Goal: Navigation & Orientation: Find specific page/section

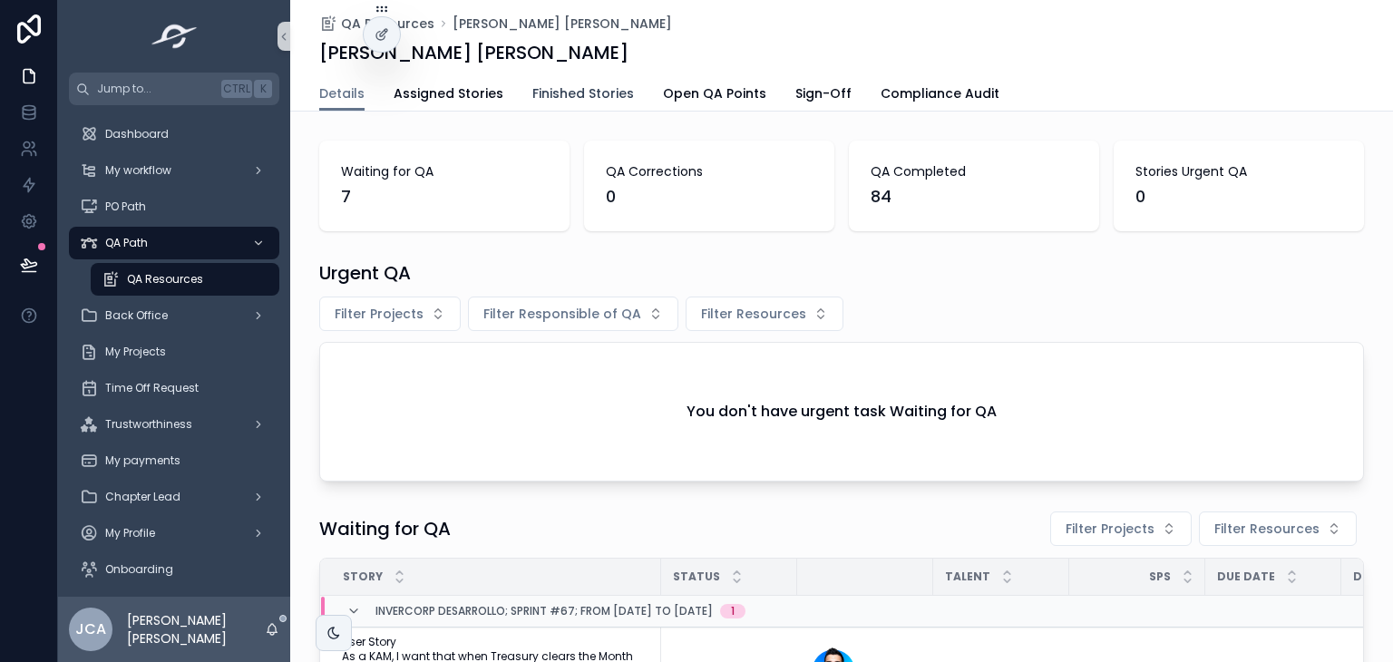
click at [595, 88] on span "Finished Stories" at bounding box center [583, 93] width 102 height 18
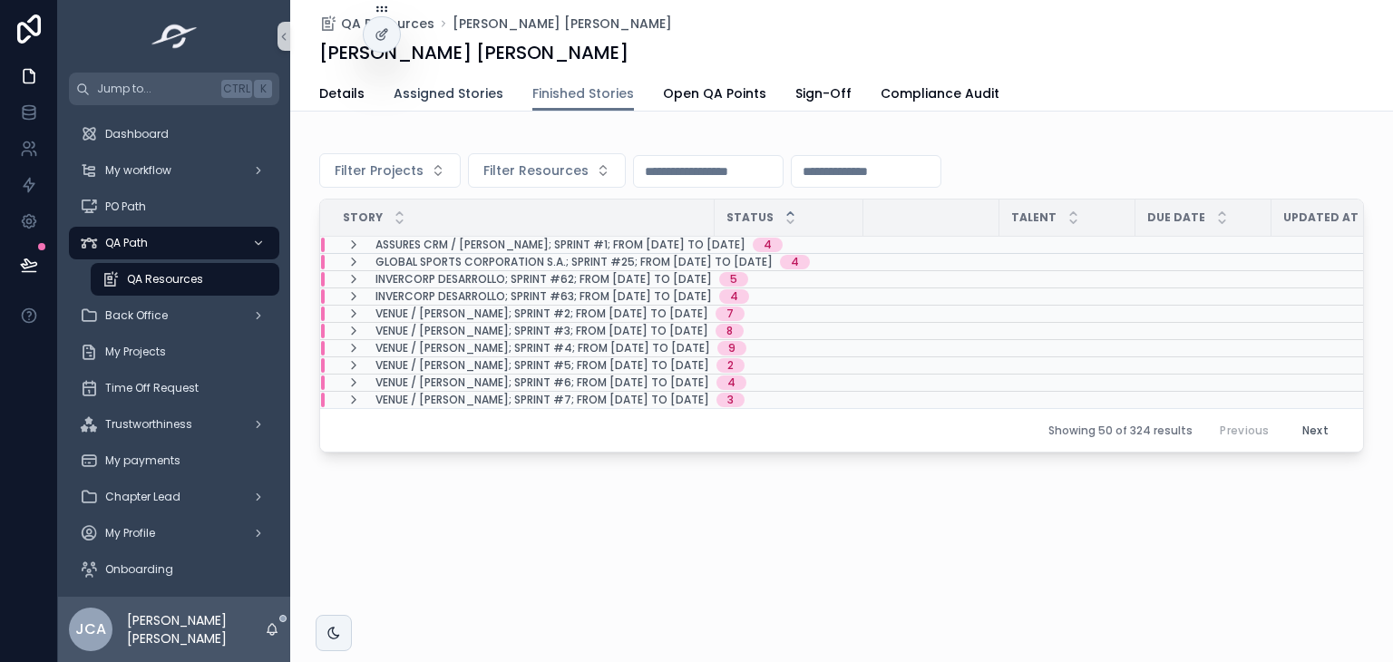
click at [468, 92] on span "Assigned Stories" at bounding box center [449, 93] width 110 height 18
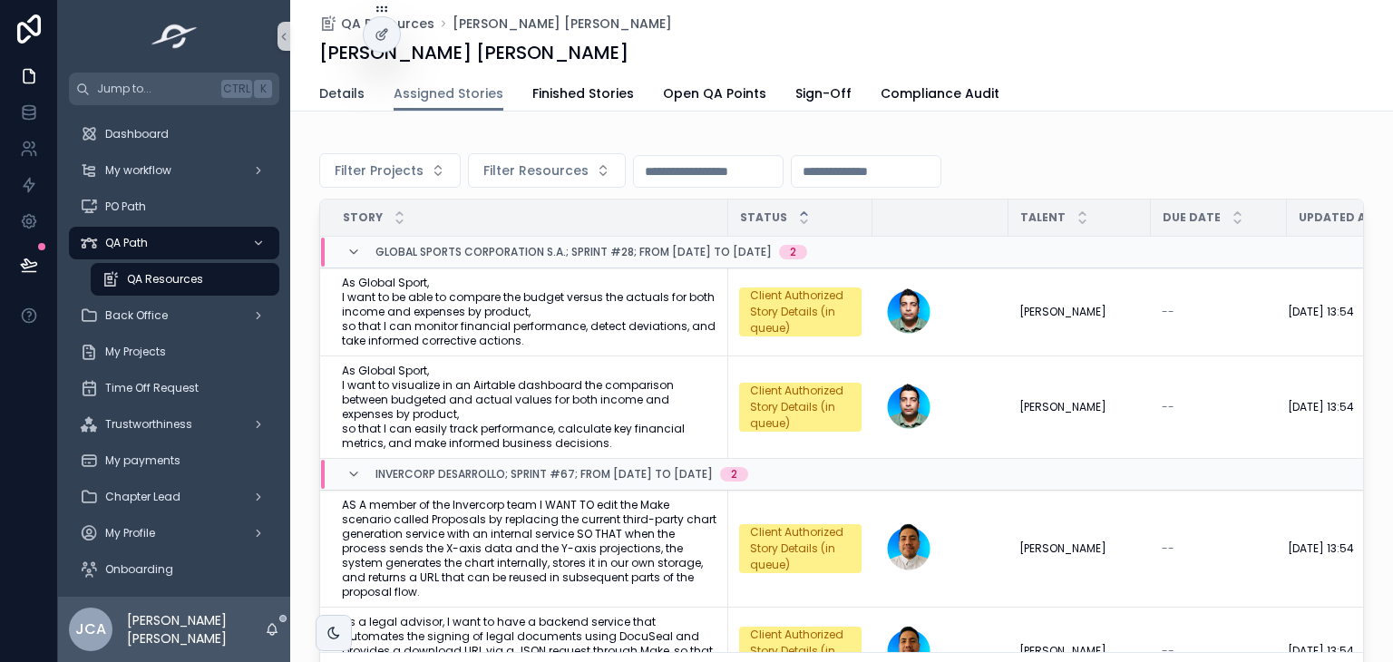
click at [353, 93] on span "Details" at bounding box center [341, 93] width 45 height 18
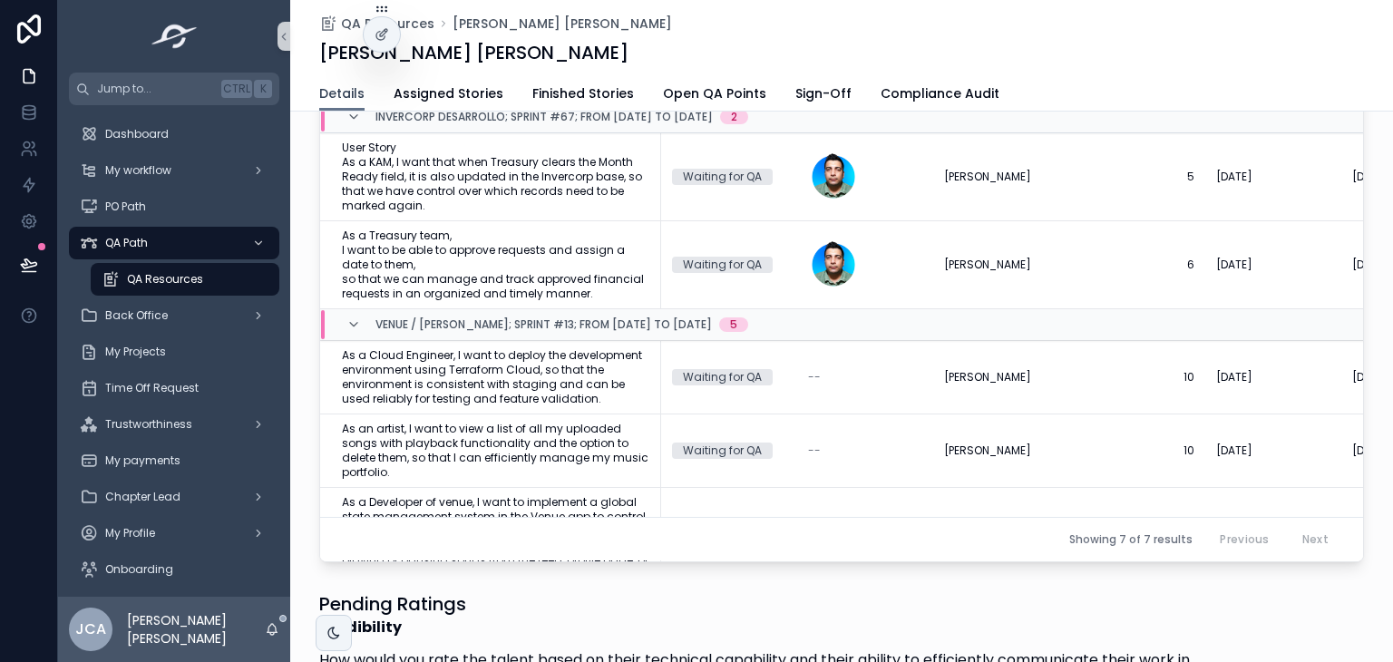
scroll to position [816, 0]
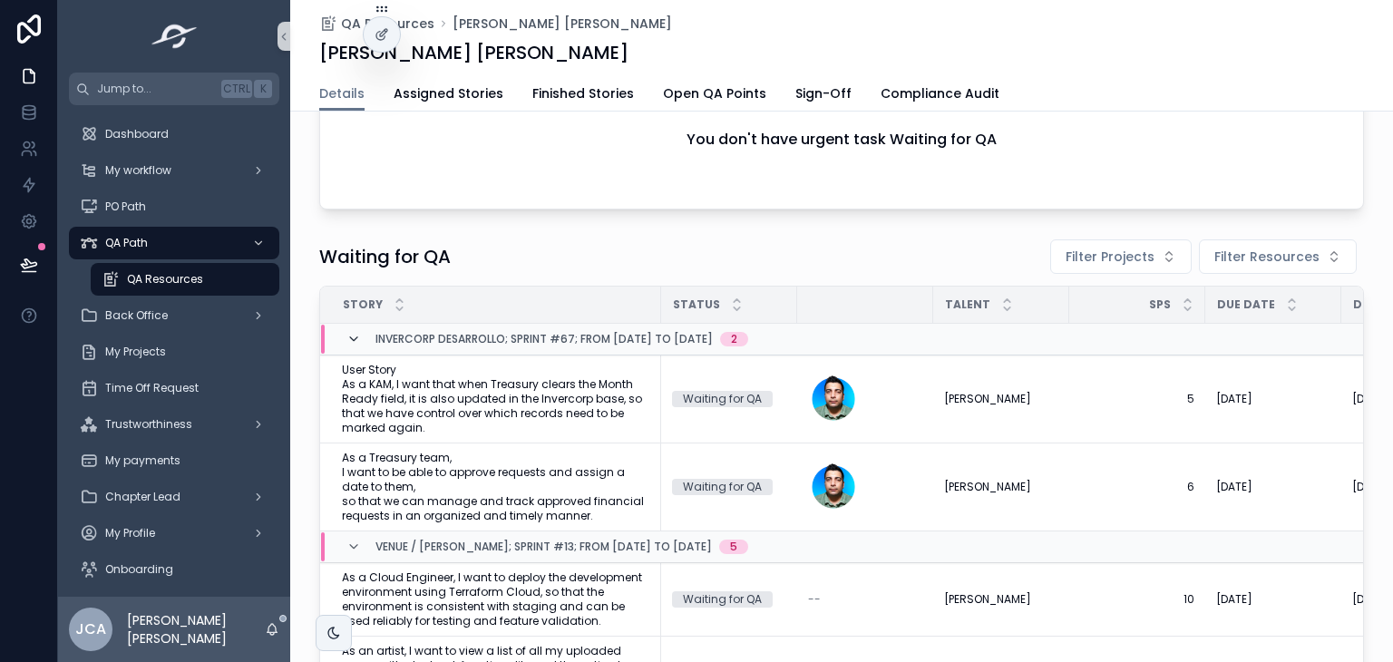
click at [349, 337] on icon "scrollable content" at bounding box center [353, 339] width 15 height 15
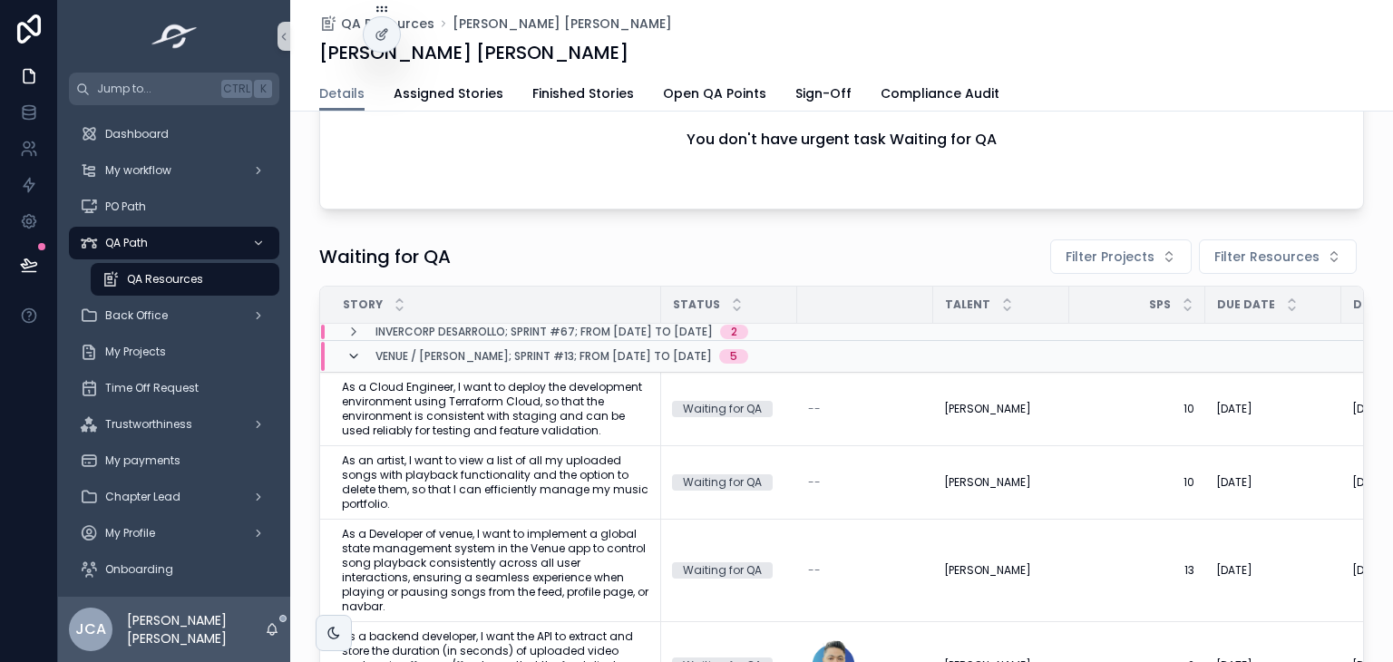
click at [346, 354] on icon "scrollable content" at bounding box center [353, 356] width 15 height 15
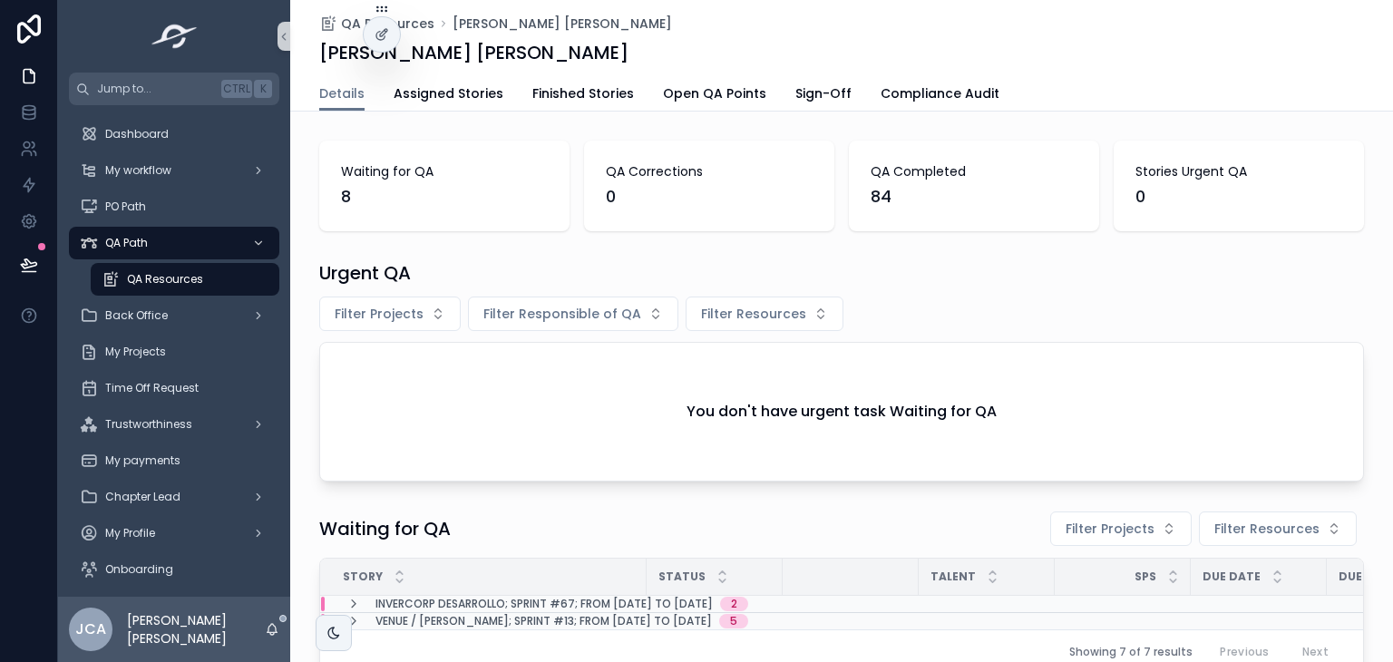
scroll to position [181, 0]
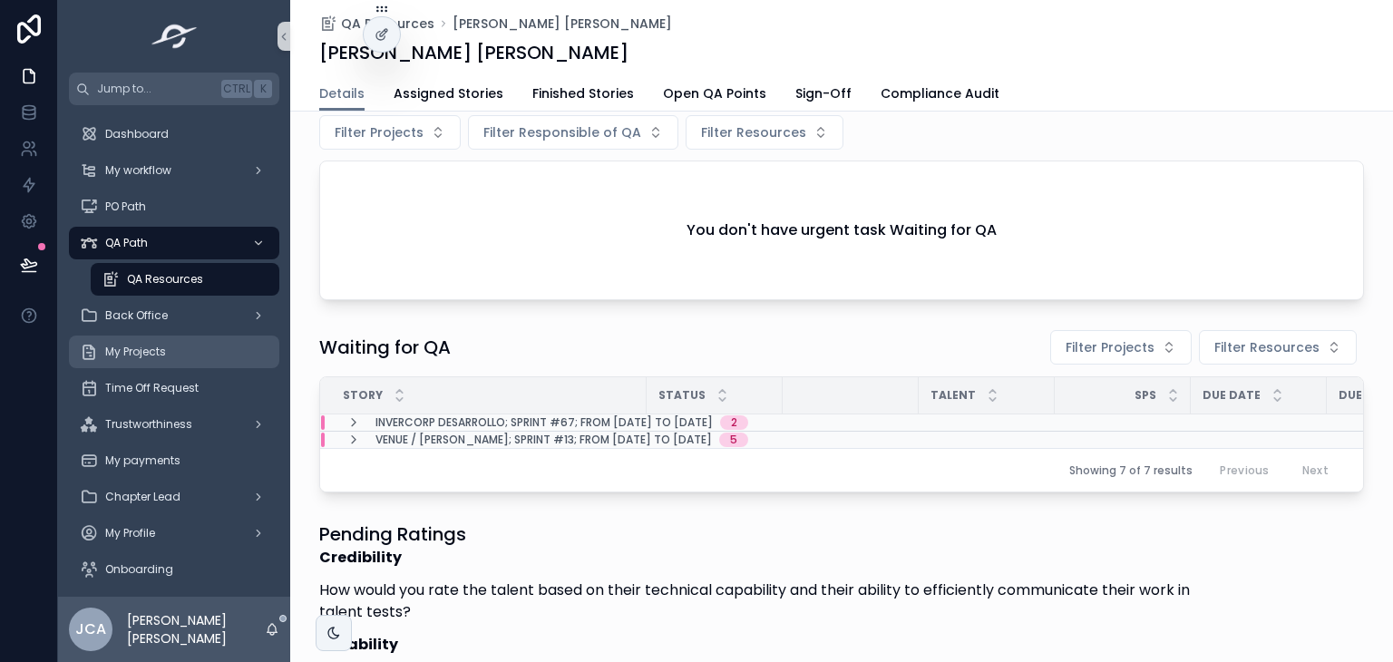
click at [168, 346] on div "My Projects" at bounding box center [174, 351] width 189 height 29
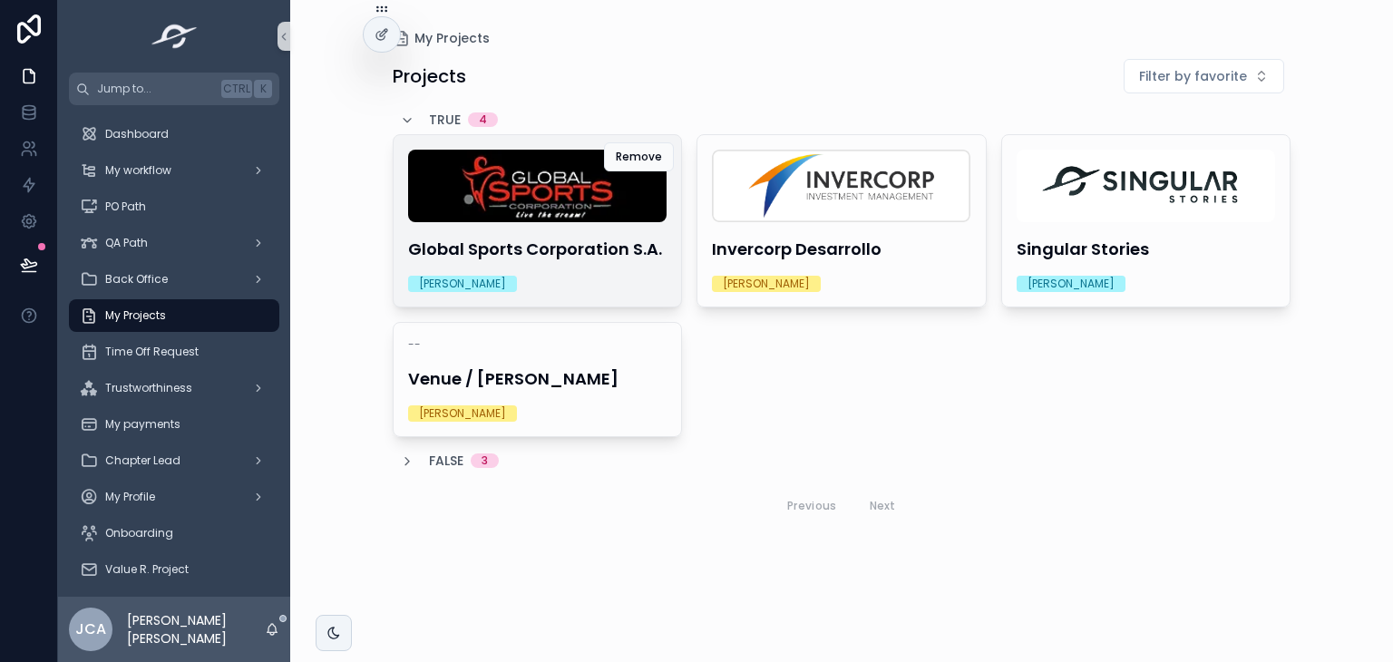
click at [570, 259] on h4 "Global Sports Corporation S.A." at bounding box center [537, 249] width 259 height 24
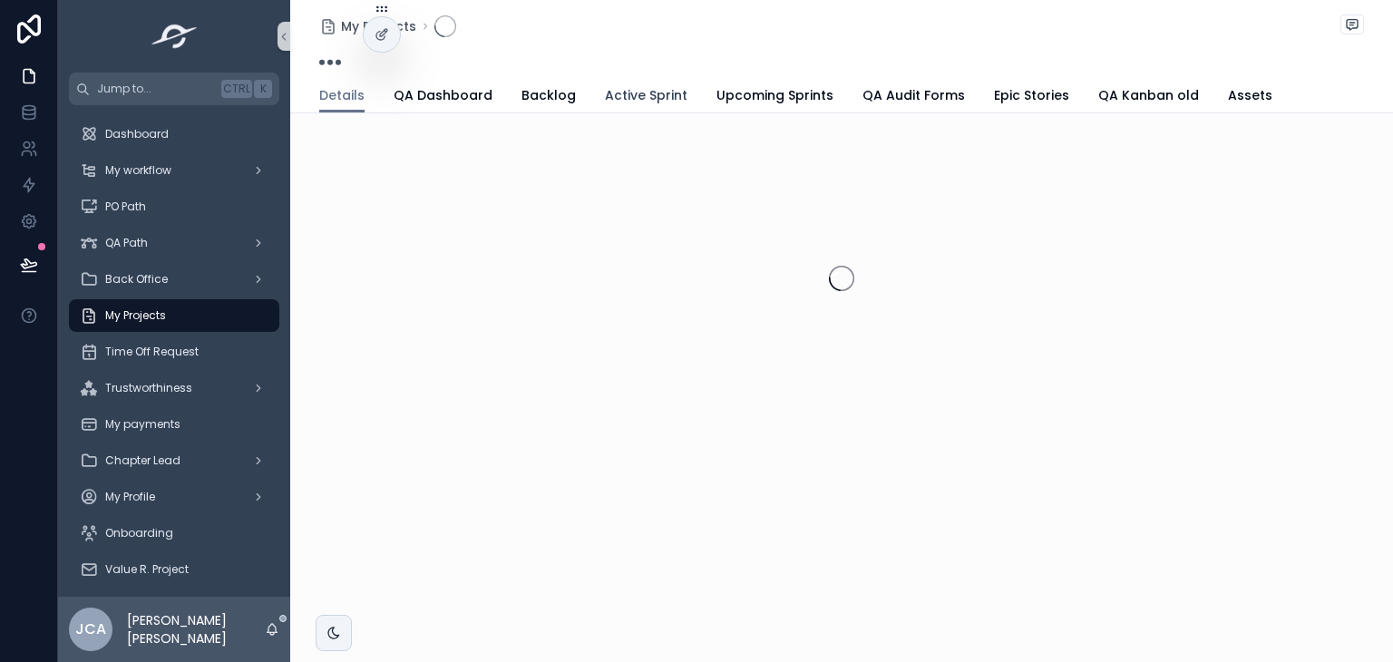
click at [658, 87] on span "Active Sprint" at bounding box center [646, 95] width 83 height 18
